Goal: Task Accomplishment & Management: Use online tool/utility

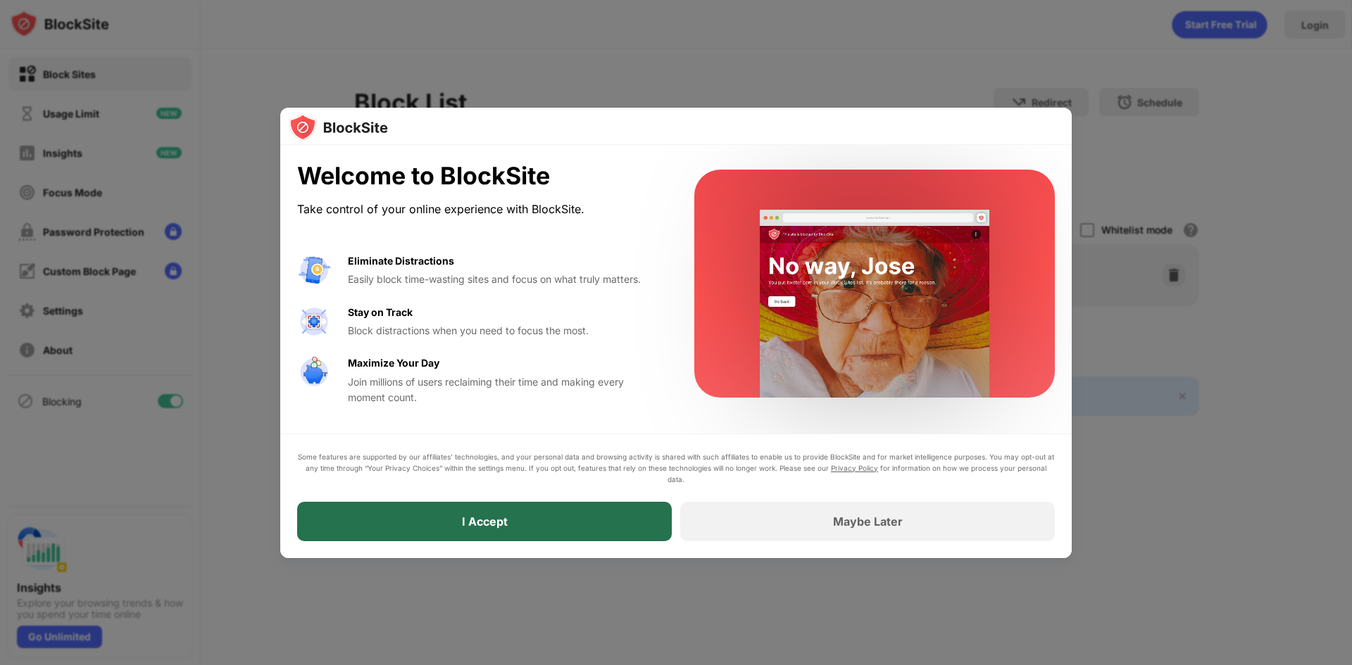
click at [417, 526] on div "I Accept" at bounding box center [484, 521] width 375 height 39
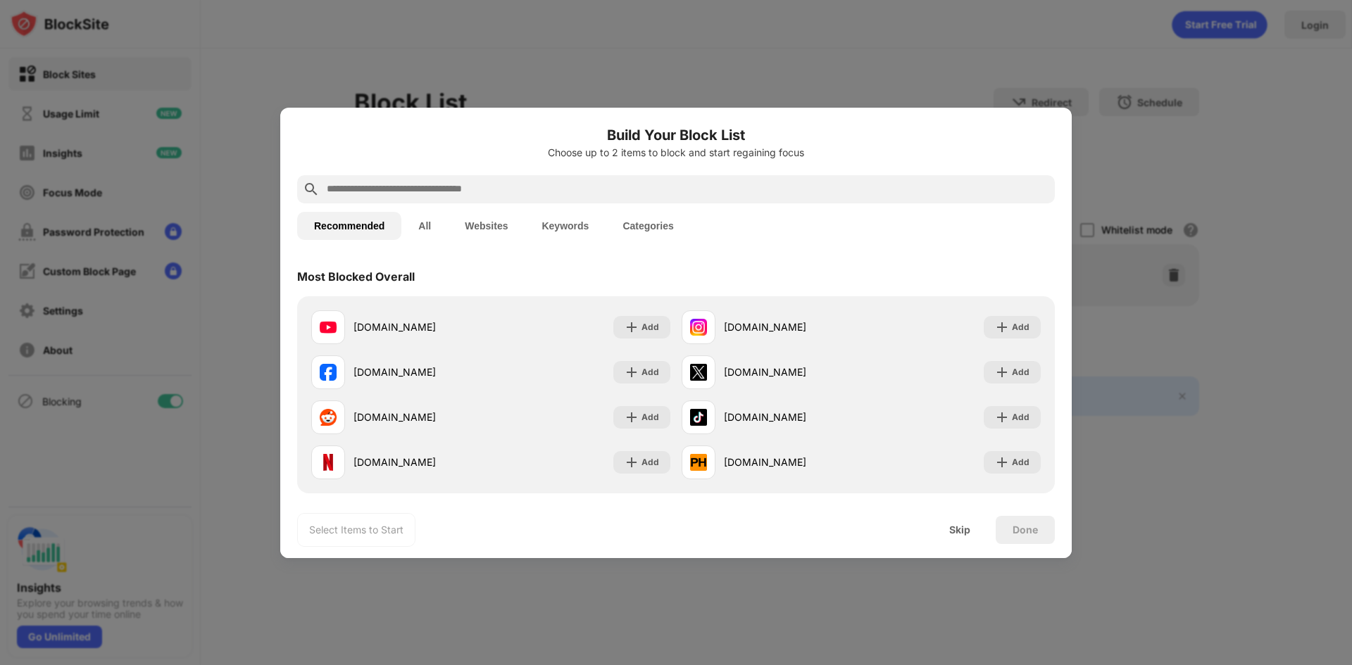
click at [884, 74] on div at bounding box center [676, 332] width 1352 height 665
click at [962, 527] on div "Skip" at bounding box center [959, 529] width 21 height 11
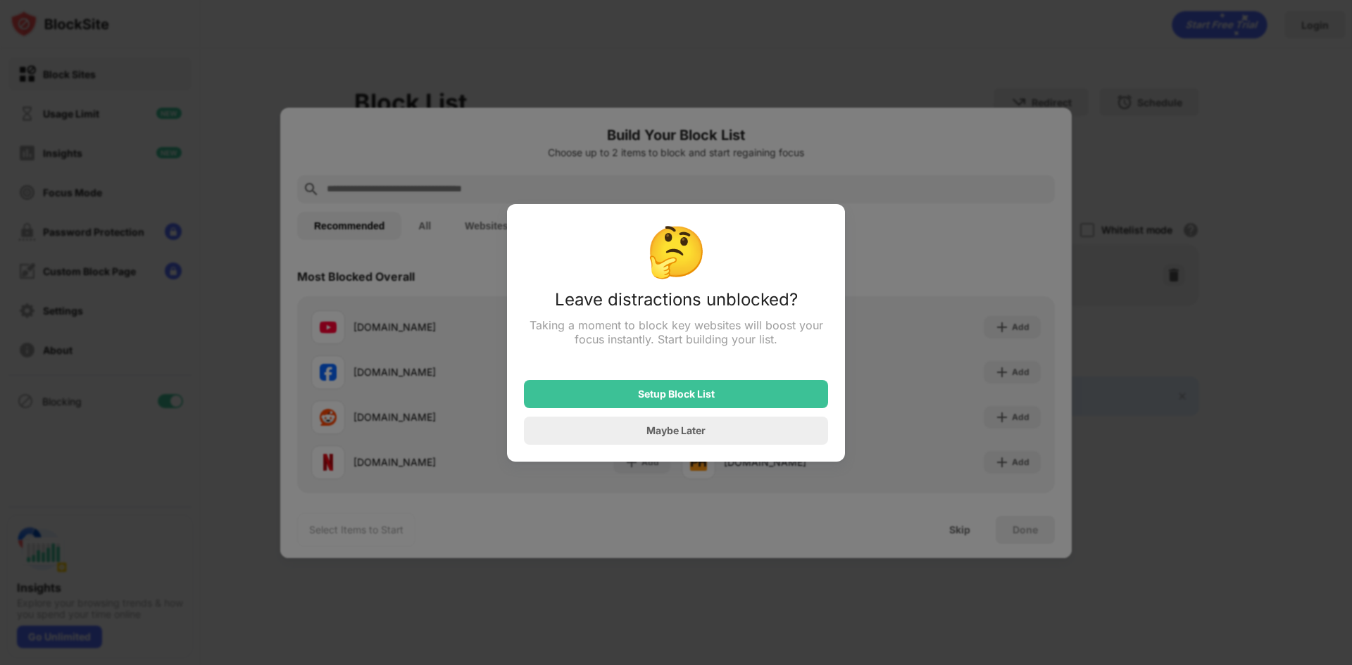
click at [859, 222] on div at bounding box center [676, 332] width 1352 height 665
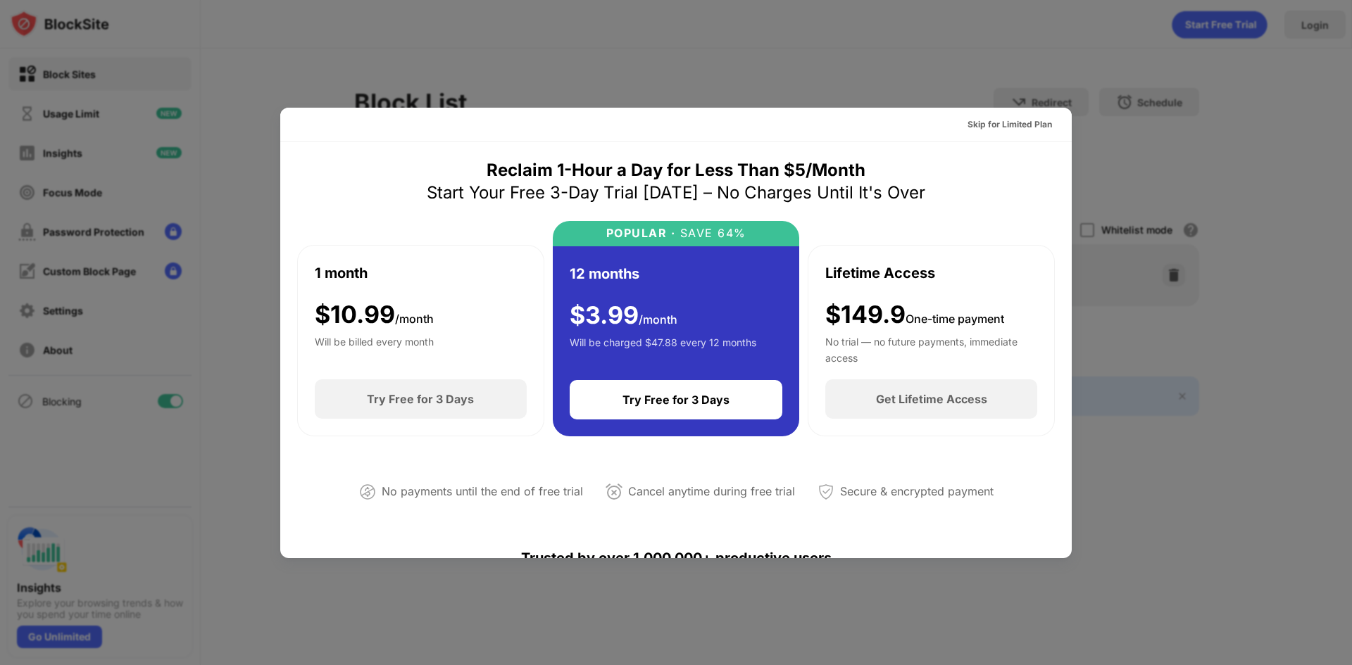
click at [946, 54] on div at bounding box center [676, 332] width 1352 height 665
click at [958, 63] on div at bounding box center [676, 332] width 1352 height 665
click at [1010, 118] on div "Skip for Limited Plan" at bounding box center [1009, 125] width 84 height 14
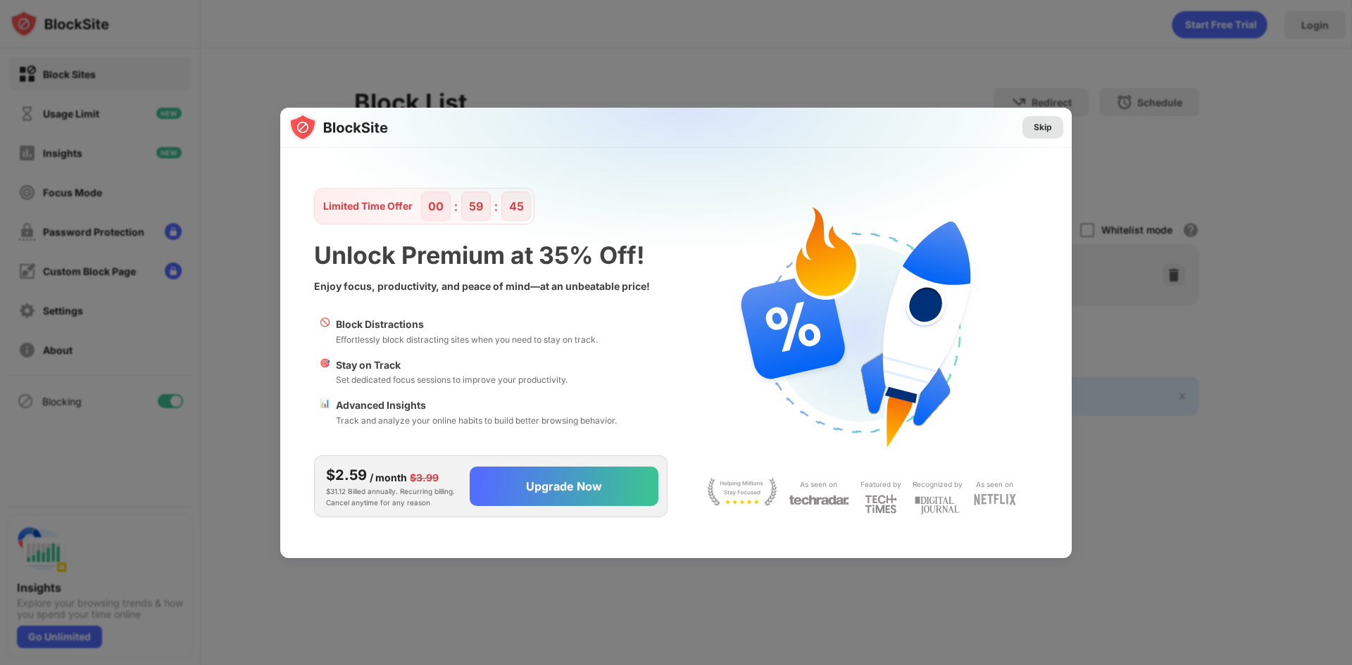
click at [1044, 123] on div "Skip" at bounding box center [1043, 127] width 18 height 14
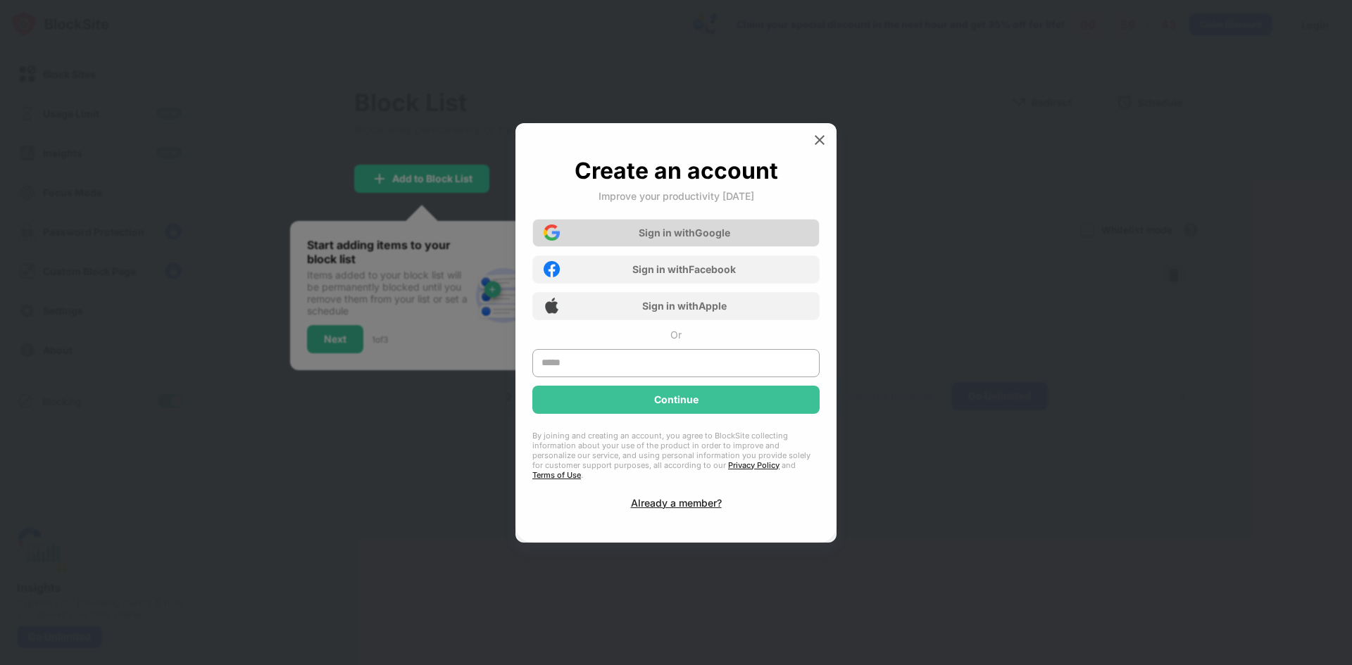
click at [735, 236] on div "Sign in with Google" at bounding box center [675, 233] width 287 height 28
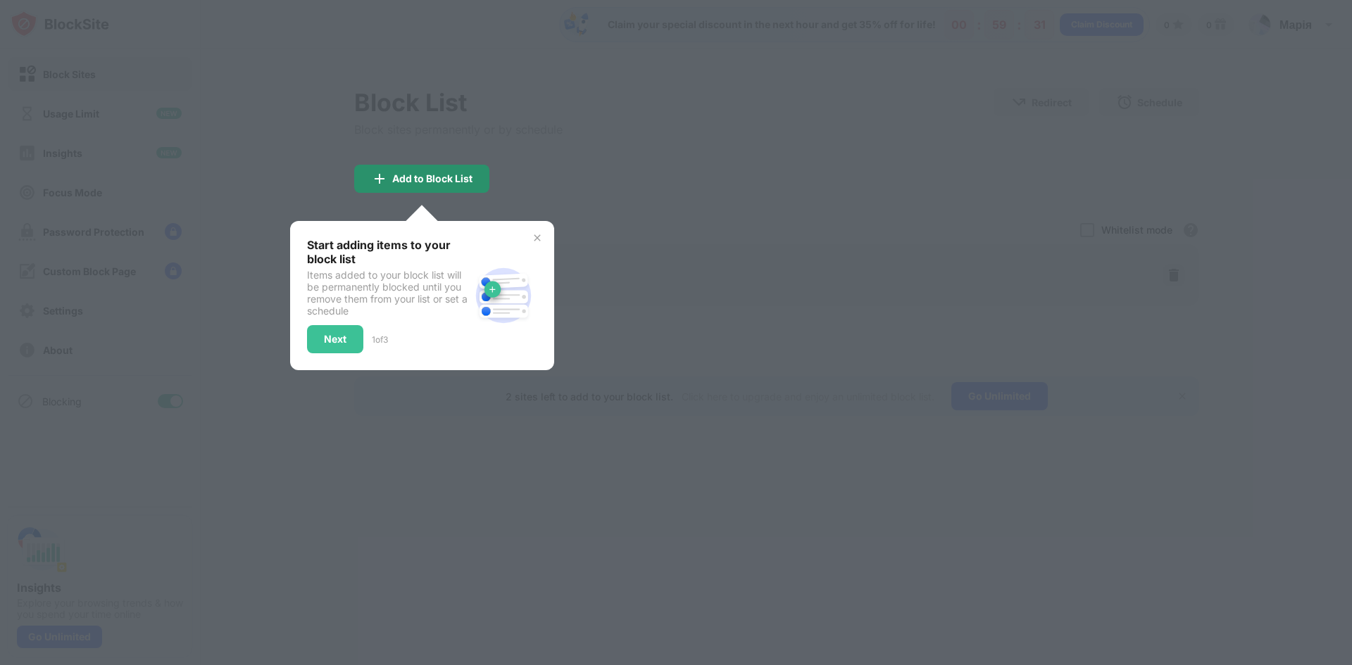
click at [432, 178] on div "Add to Block List" at bounding box center [432, 178] width 80 height 11
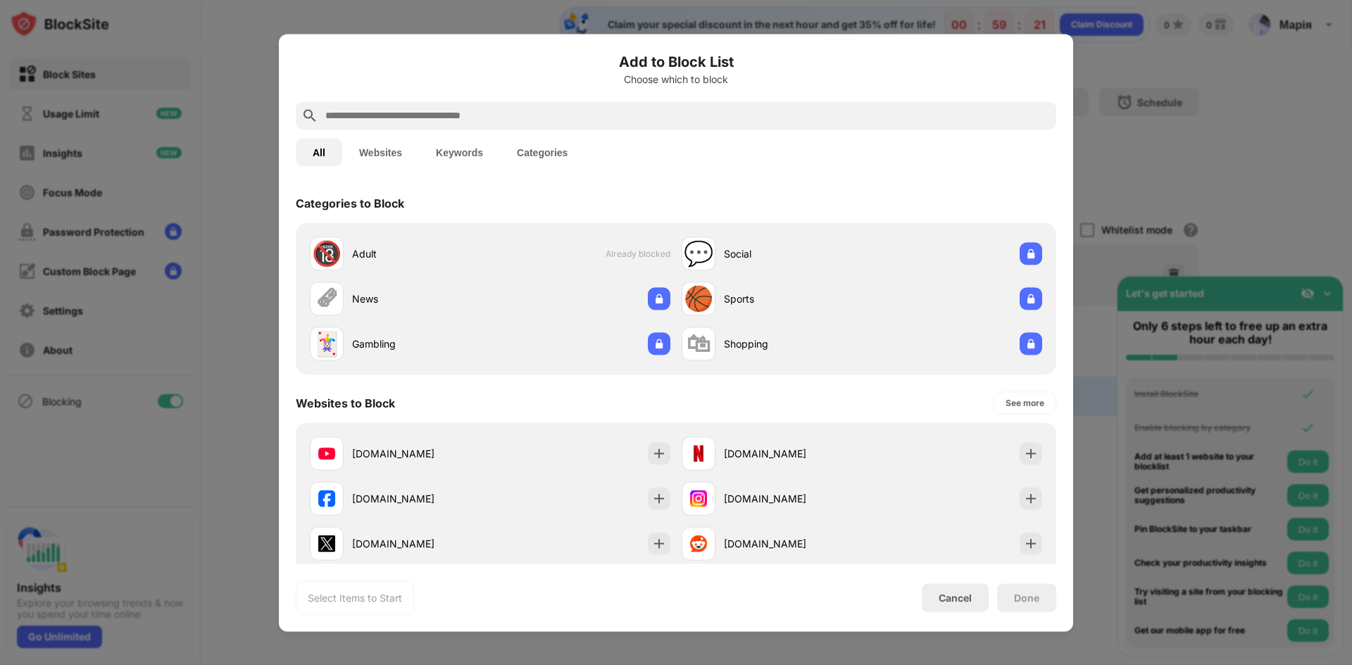
drag, startPoint x: 1128, startPoint y: 32, endPoint x: 1077, endPoint y: 11, distance: 54.9
click at [1119, 29] on div at bounding box center [676, 332] width 1352 height 665
